Goal: Task Accomplishment & Management: Use online tool/utility

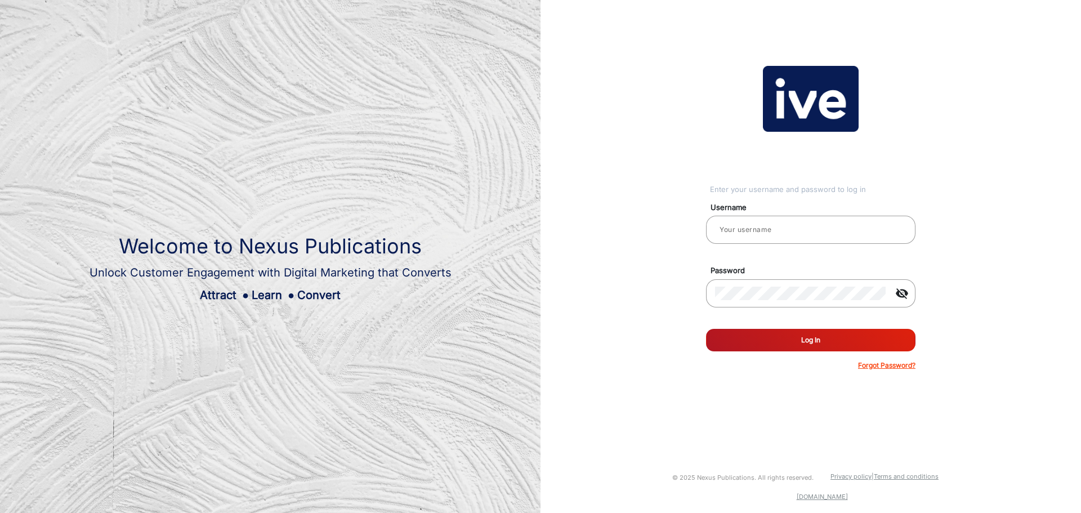
type input "gemcell"
click at [762, 332] on button "Log In" at bounding box center [810, 340] width 209 height 23
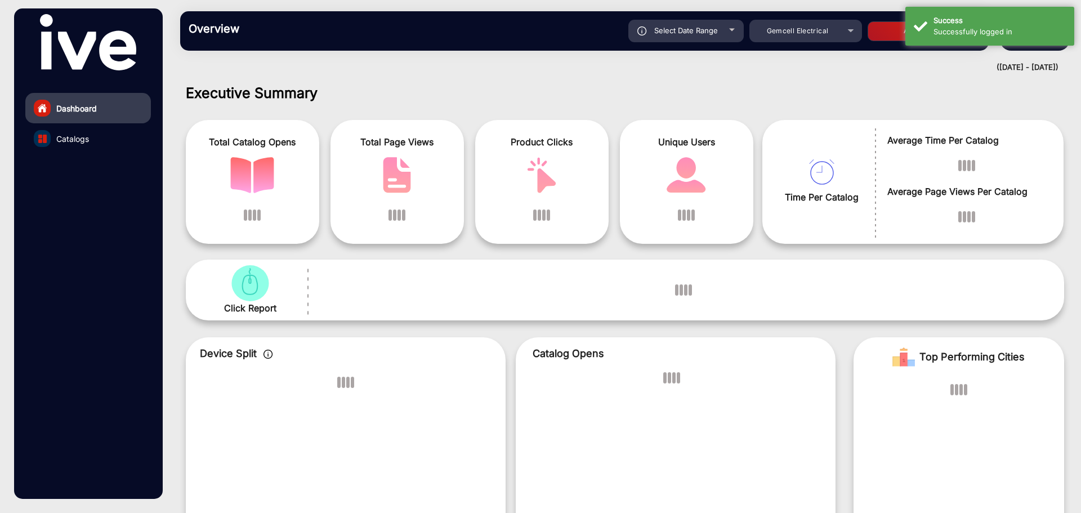
scroll to position [8, 0]
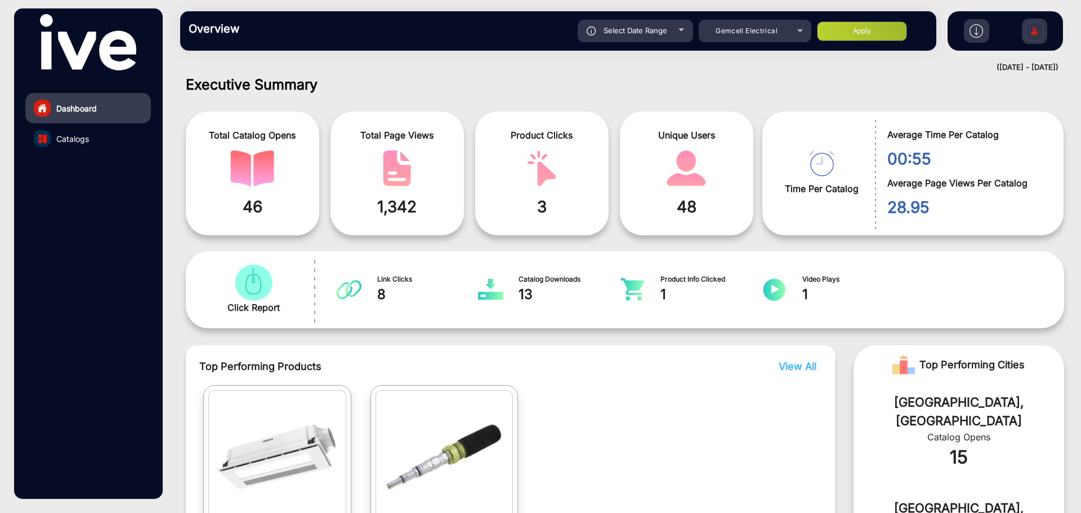
click at [802, 286] on span "1" at bounding box center [853, 294] width 102 height 20
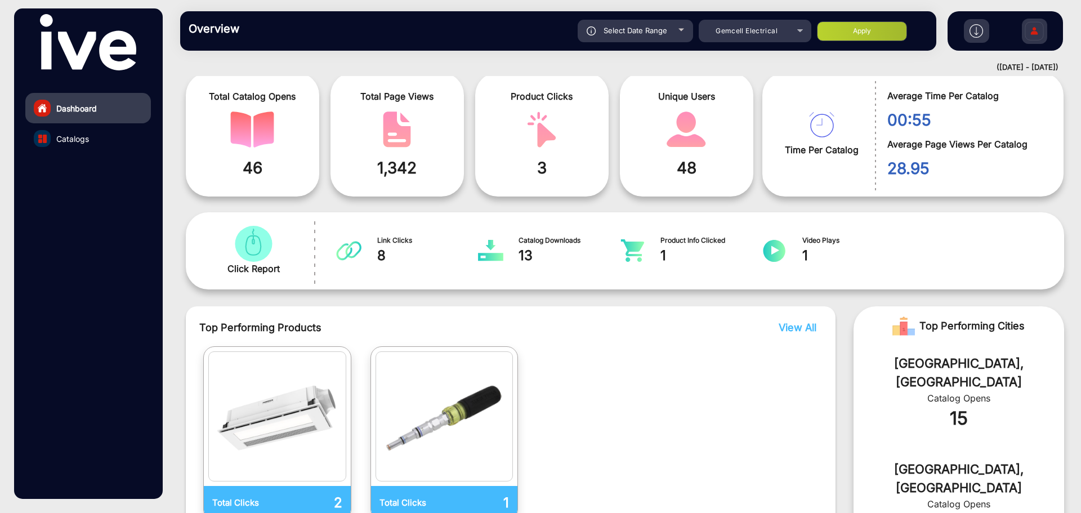
scroll to position [0, 0]
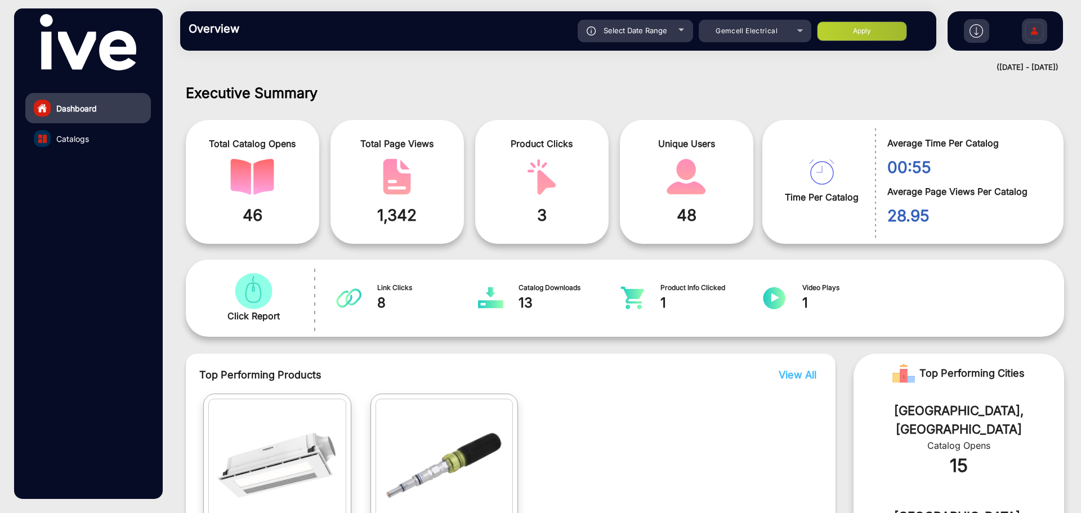
click at [627, 30] on span "Select Date Range" at bounding box center [636, 30] width 64 height 9
type input "[DATE]"
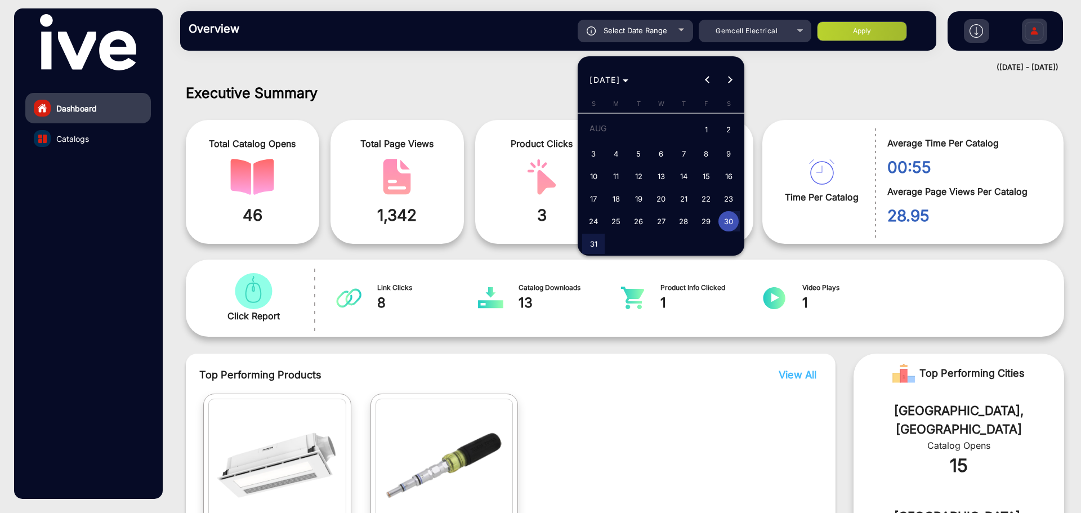
click at [868, 88] on div at bounding box center [540, 256] width 1081 height 513
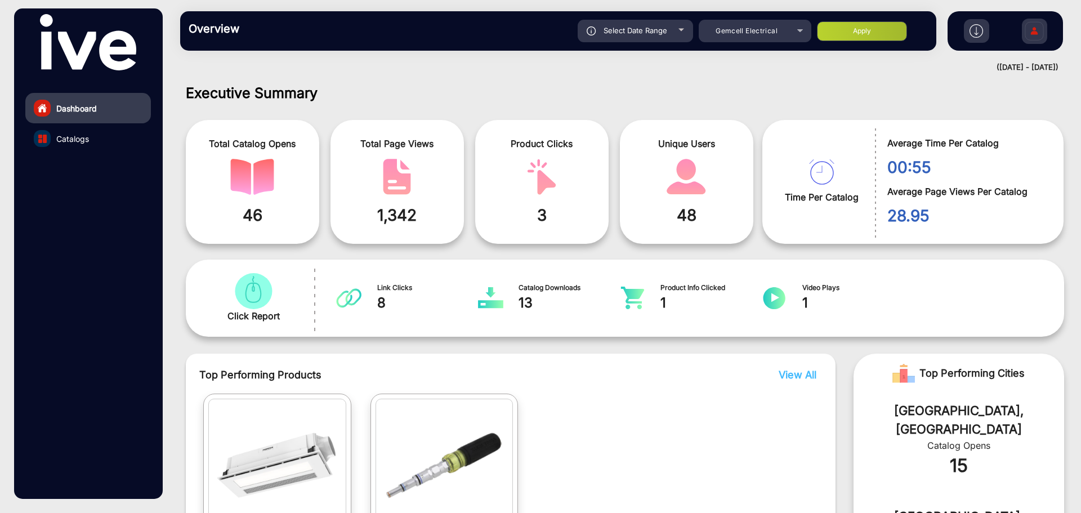
click at [664, 30] on span "Select Date Range" at bounding box center [636, 30] width 64 height 9
type input "[DATE]"
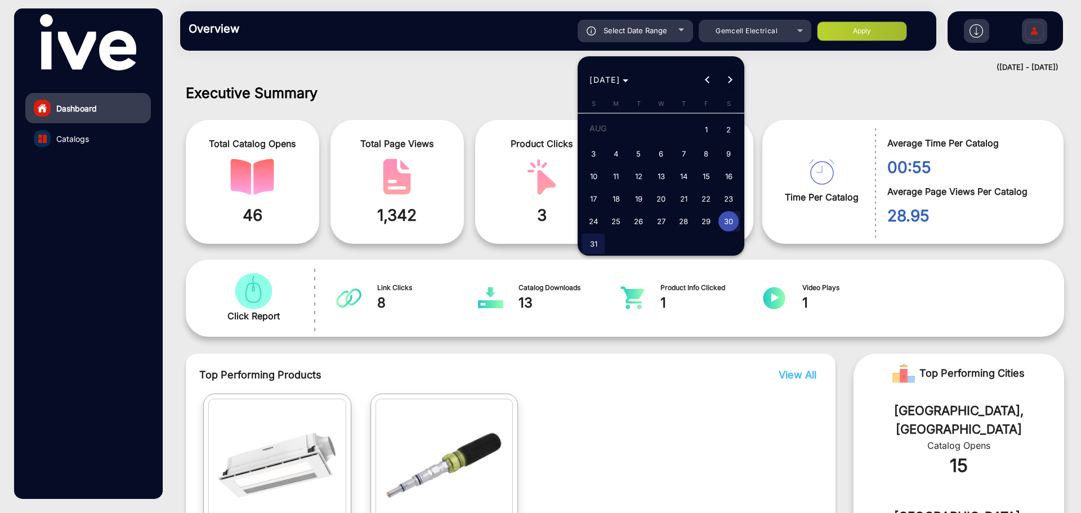
click at [725, 72] on span "Next month" at bounding box center [730, 80] width 23 height 23
click at [640, 175] on span "9" at bounding box center [638, 173] width 20 height 20
click at [620, 174] on span "8" at bounding box center [616, 173] width 20 height 20
click at [585, 175] on span "7" at bounding box center [593, 173] width 20 height 20
